Goal: Task Accomplishment & Management: Use online tool/utility

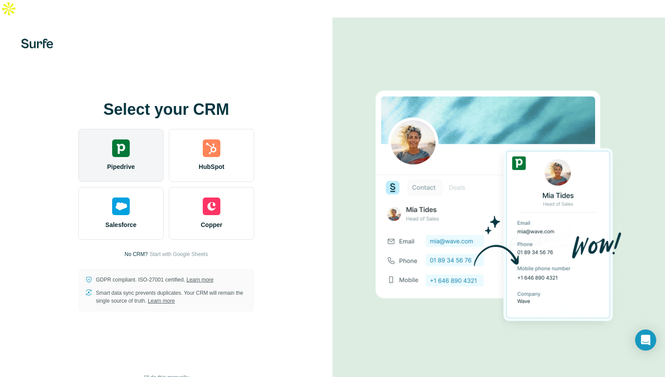
click at [133, 162] on span "Pipedrive" at bounding box center [121, 166] width 28 height 9
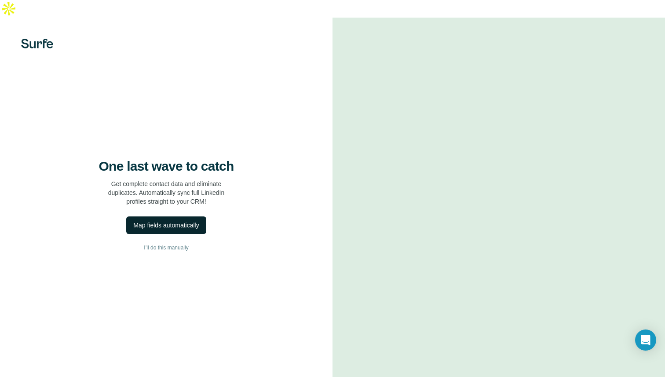
click at [164, 221] on div "Map fields automatically" at bounding box center [166, 225] width 66 height 9
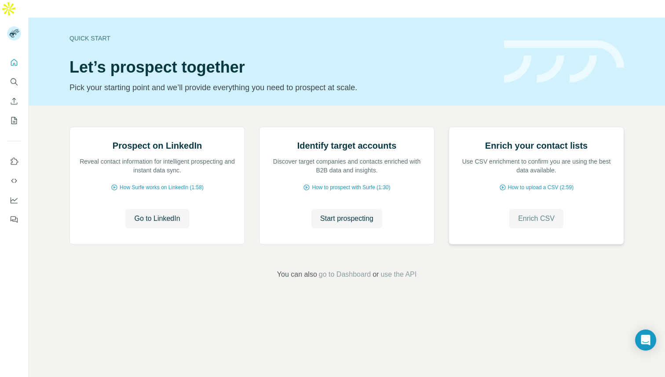
click at [538, 224] on span "Enrich CSV" at bounding box center [536, 218] width 37 height 11
